Goal: Task Accomplishment & Management: Use online tool/utility

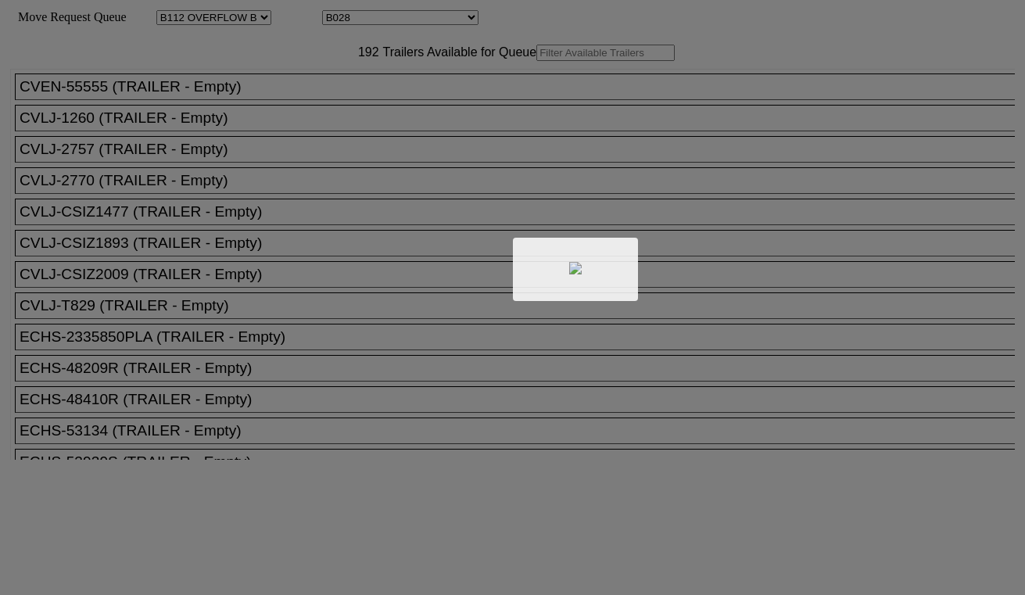
select select "119"
select select "3194"
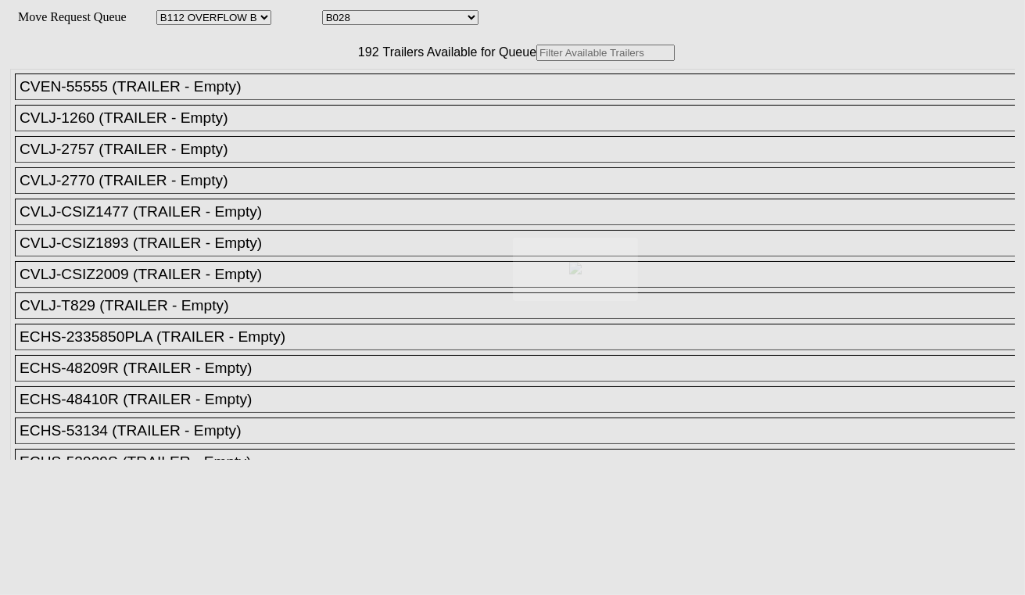
click at [294, 84] on body "Move Request Queue Area Started Torrance Lost Torrance Appt Torrance Bobtail B1…" at bounding box center [512, 263] width 1012 height 515
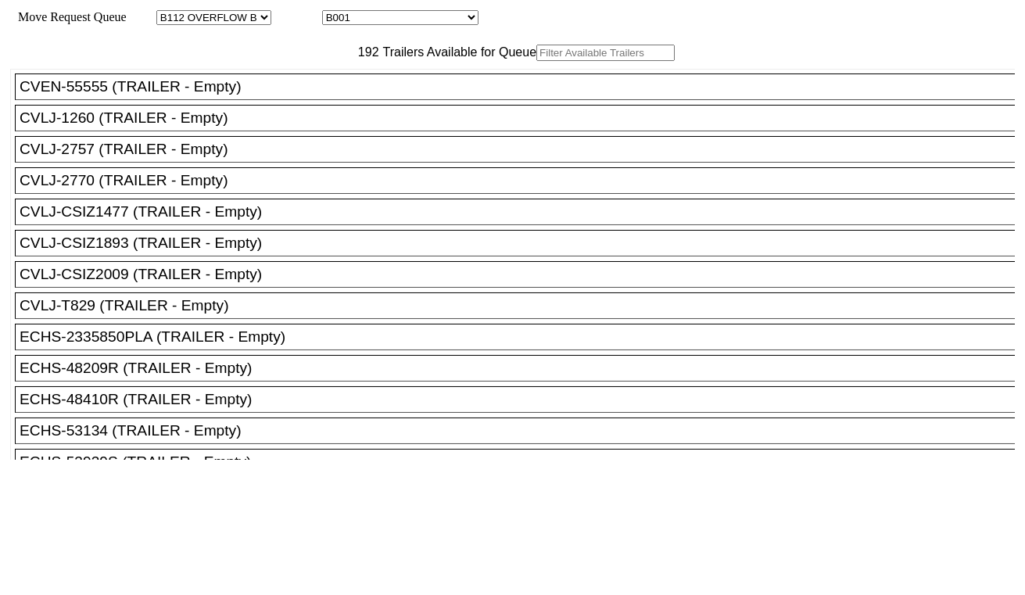
click at [536, 61] on input "text" at bounding box center [605, 53] width 138 height 16
paste input "UMXU933129"
type input "UMXU933129"
click at [536, 61] on input "text" at bounding box center [605, 53] width 138 height 16
paste input "UMXU933129"
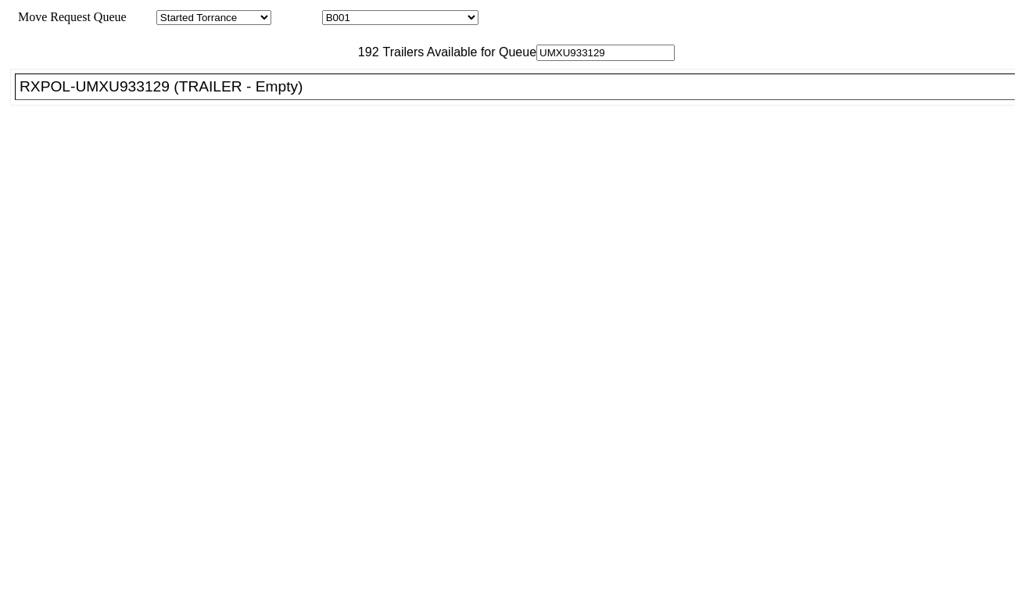
type input "UMXU933129"
click at [228, 95] on div "RXPOL-UMXU933129 (TRAILER - Empty)" at bounding box center [522, 86] width 1005 height 17
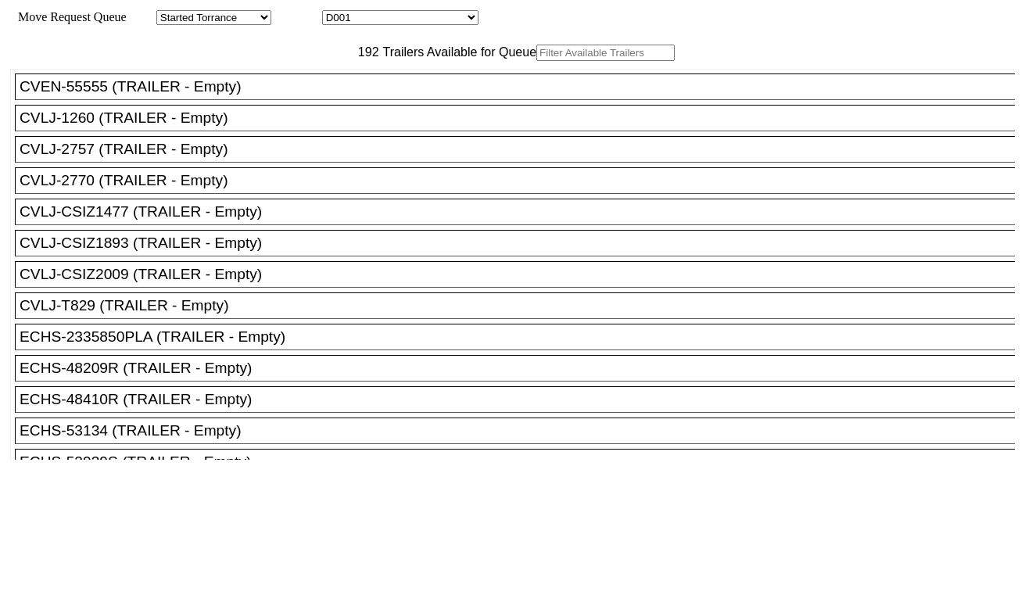
click at [536, 61] on input "text" at bounding box center [605, 53] width 138 height 16
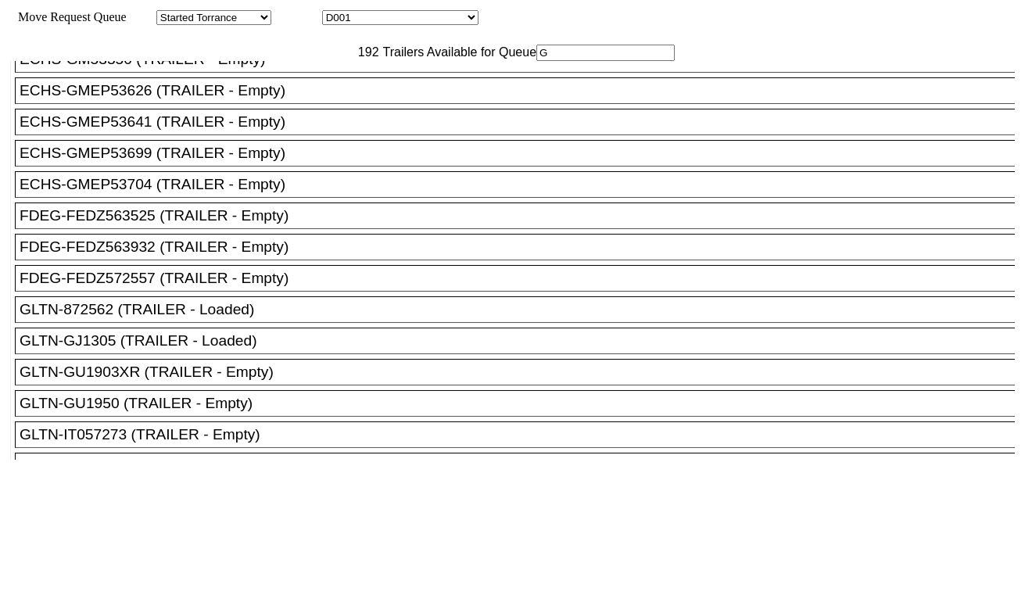
scroll to position [174, 0]
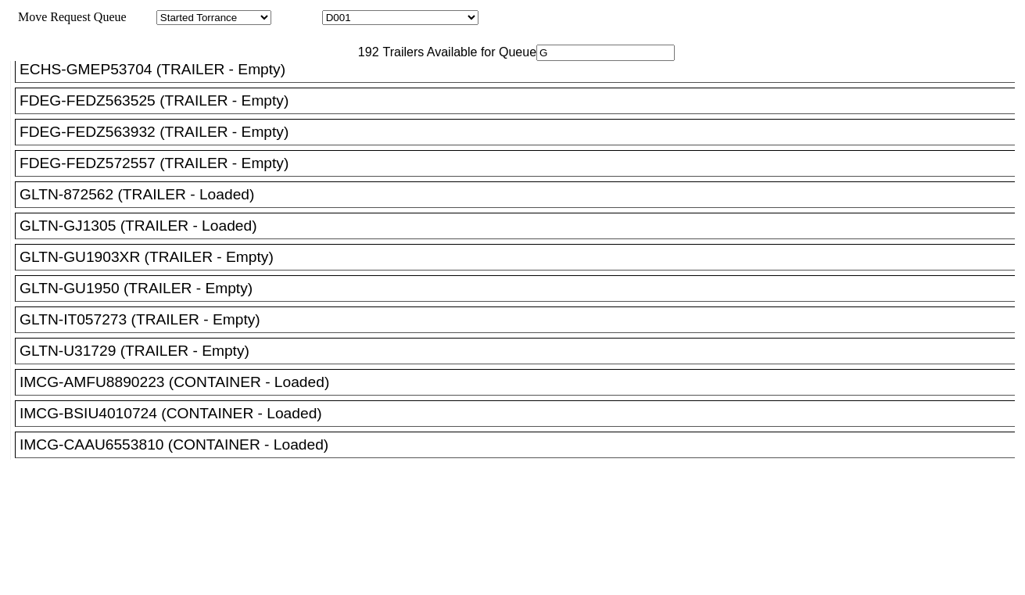
type input "G"
click at [266, 297] on div "GLTN-GU1950 (TRAILER - Empty)" at bounding box center [522, 288] width 1005 height 17
